Goal: Task Accomplishment & Management: Manage account settings

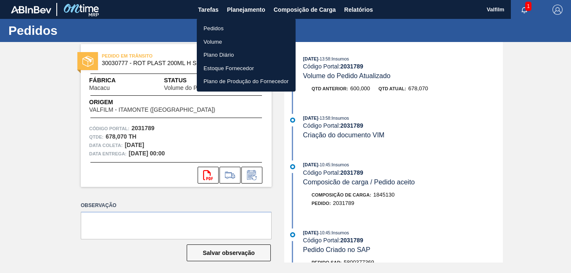
click at [237, 25] on li "Pedidos" at bounding box center [246, 28] width 99 height 13
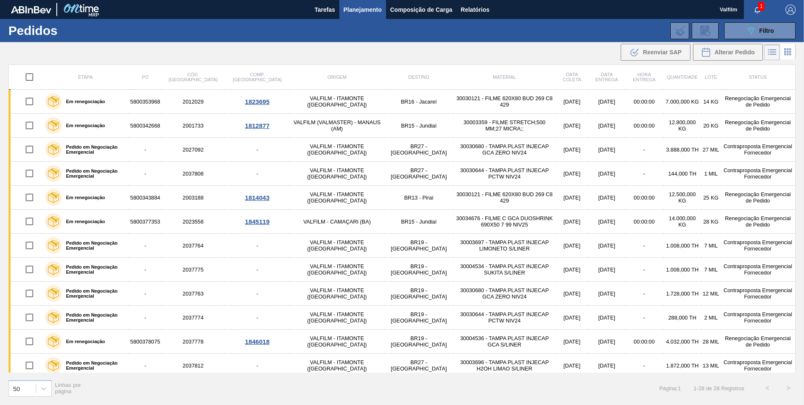
click at [571, 7] on span "1" at bounding box center [761, 6] width 6 height 9
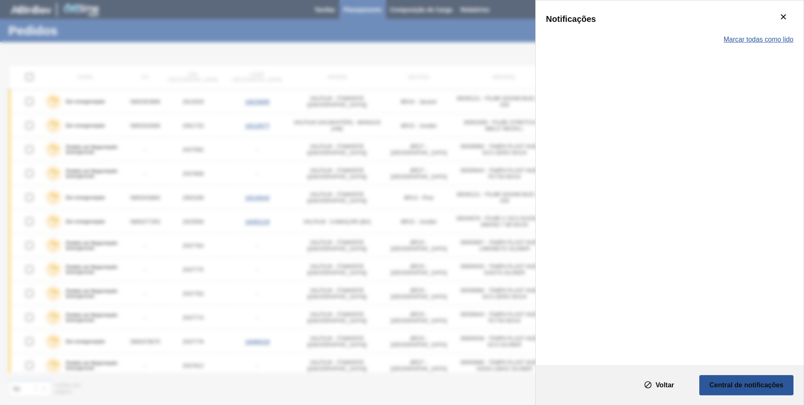
click at [571, 37] on span "Marcar todas como lido" at bounding box center [759, 40] width 70 height 8
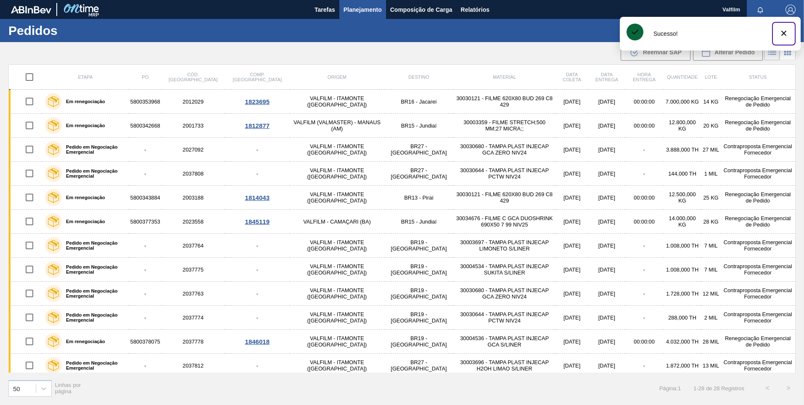
click at [571, 37] on button "botão de ícone" at bounding box center [784, 34] width 20 height 20
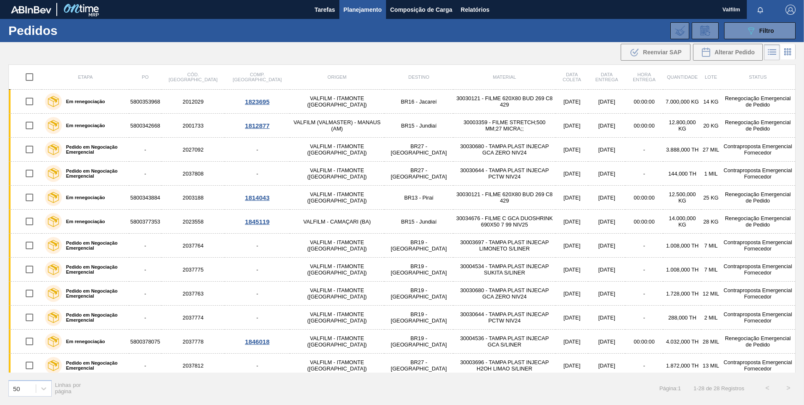
click at [571, 13] on button "button" at bounding box center [760, 10] width 27 height 12
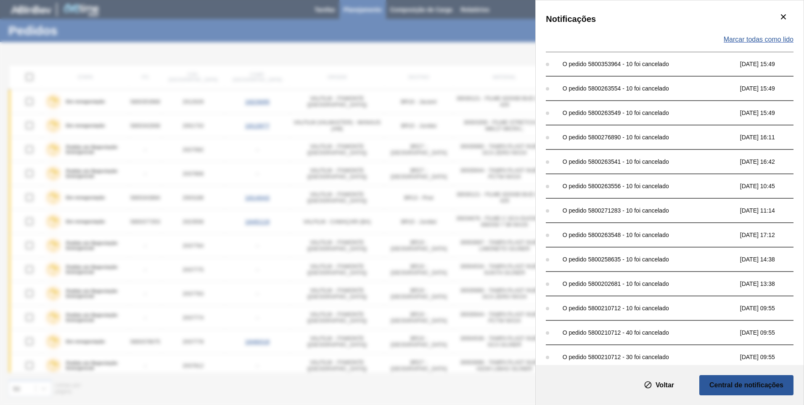
click at [571, 39] on span "Marcar todas como lido" at bounding box center [759, 40] width 70 height 8
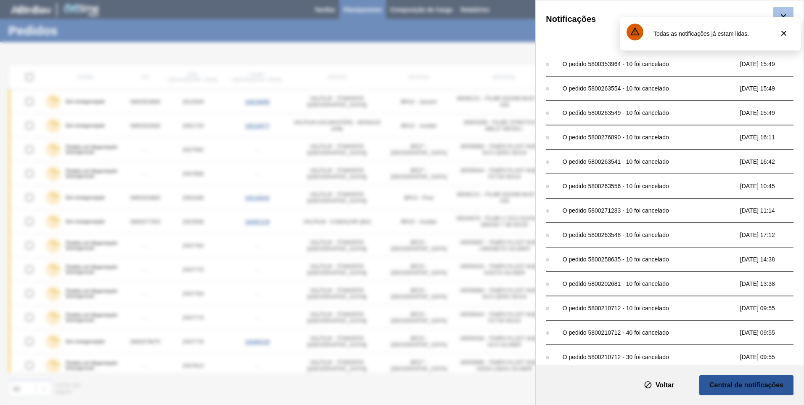
click at [571, 15] on icon "botão de ícone" at bounding box center [783, 16] width 5 height 5
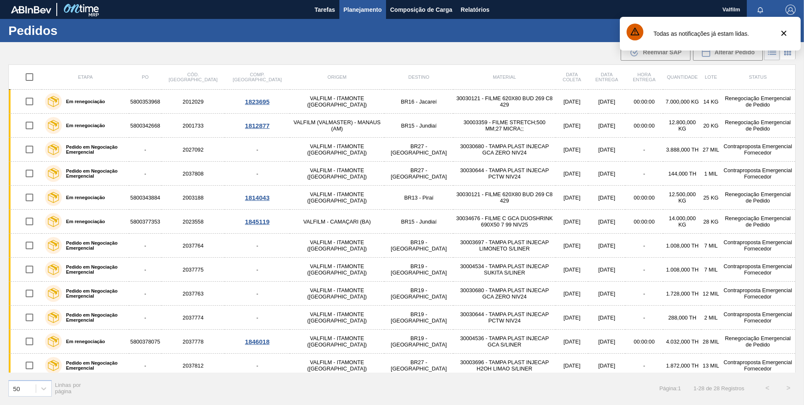
click at [486, 32] on div "089F7B8B-B2A5-4AFE-B5C0-19BA573D28AC Filtro Código Pedido Portal Códido PO SAP …" at bounding box center [467, 30] width 666 height 25
click at [571, 36] on icon "botão de ícone" at bounding box center [784, 33] width 10 height 10
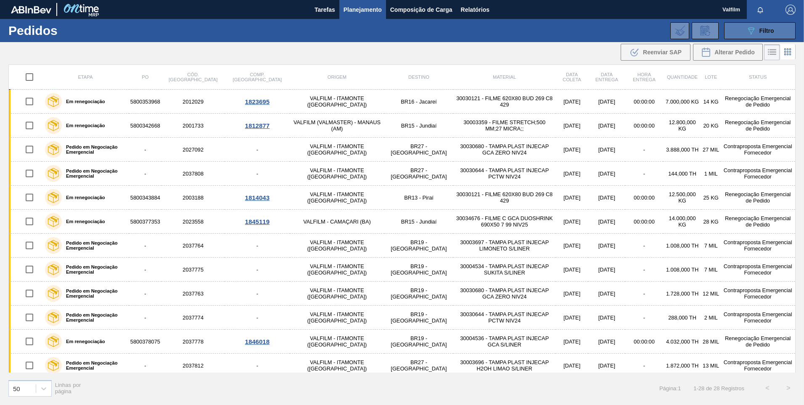
click at [571, 30] on span "Filtro" at bounding box center [766, 30] width 15 height 7
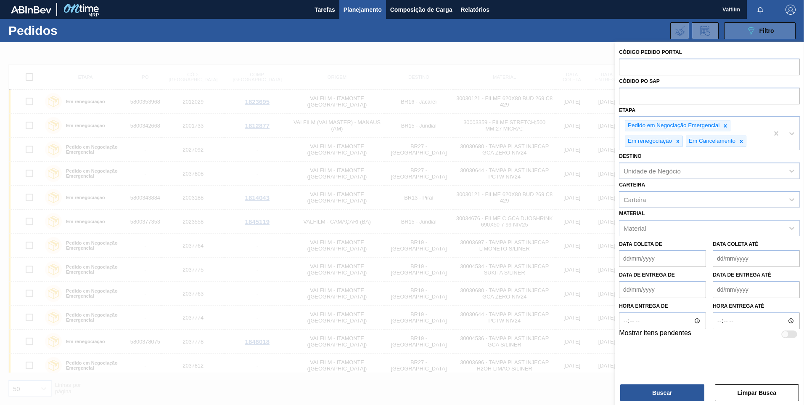
click at [571, 30] on span "Filtro" at bounding box center [766, 30] width 15 height 7
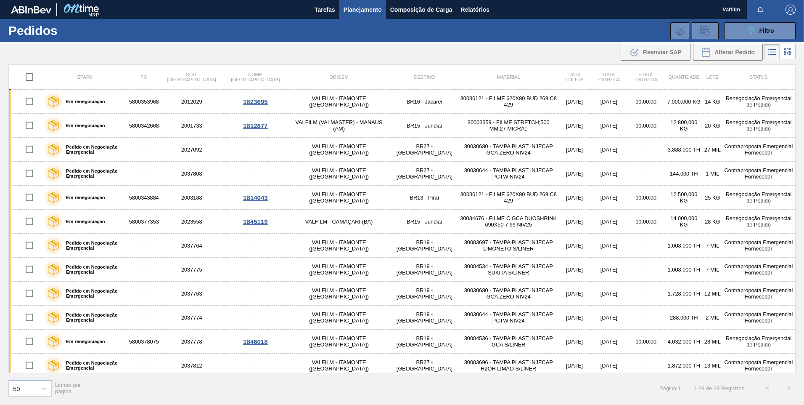
click at [258, 0] on div "Tarefas Planejamento Composição de Carga Relatórios" at bounding box center [402, 9] width 804 height 19
click at [212, 53] on div ".b{fill:var(--color-action-default)} Reenviar SAP Alterar Pedido" at bounding box center [402, 52] width 804 height 20
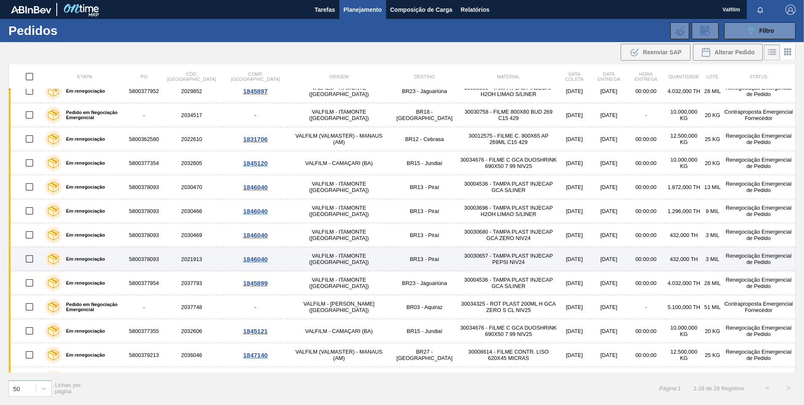
scroll to position [389, 0]
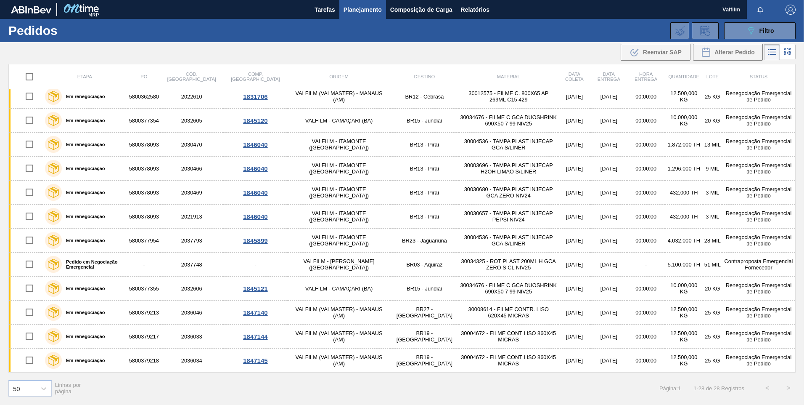
click at [786, 10] on img "button" at bounding box center [791, 10] width 10 height 10
click at [762, 74] on li "Sair" at bounding box center [766, 75] width 64 height 15
